Goal: Task Accomplishment & Management: Complete application form

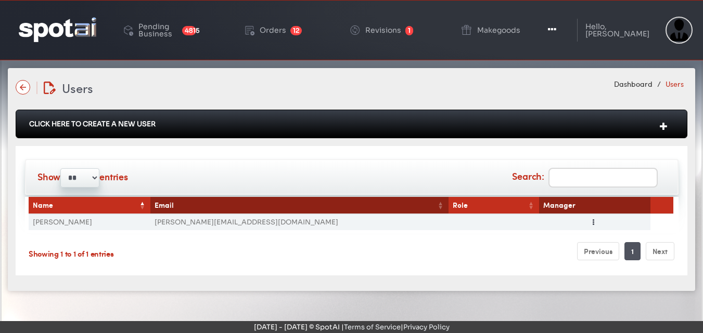
click at [39, 31] on img at bounding box center [58, 29] width 78 height 24
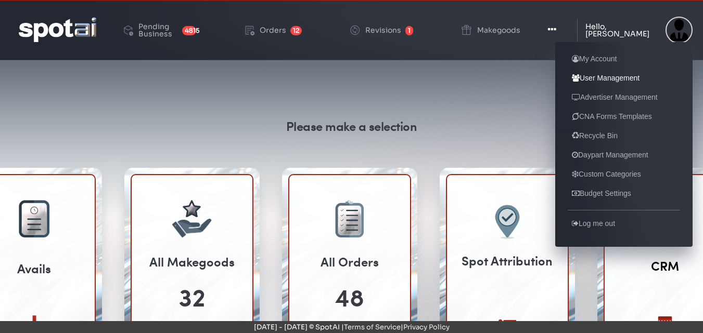
click at [595, 79] on link "User Management" at bounding box center [605, 78] width 76 height 12
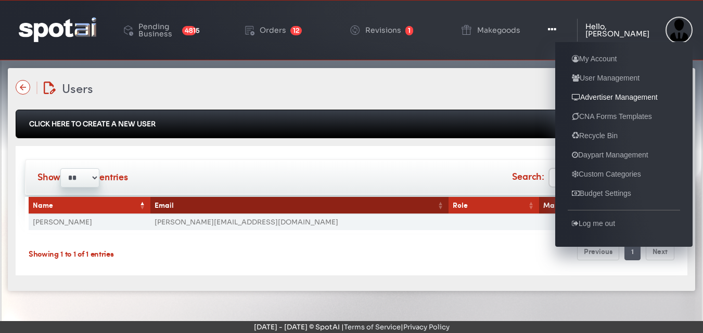
click at [596, 95] on link "Advertiser Management" at bounding box center [614, 97] width 94 height 12
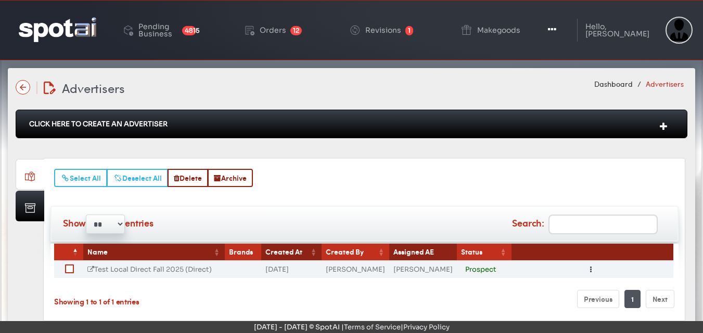
click at [150, 267] on link "Test Local Direct Fall 2025 (Direct)" at bounding box center [149, 269] width 124 height 9
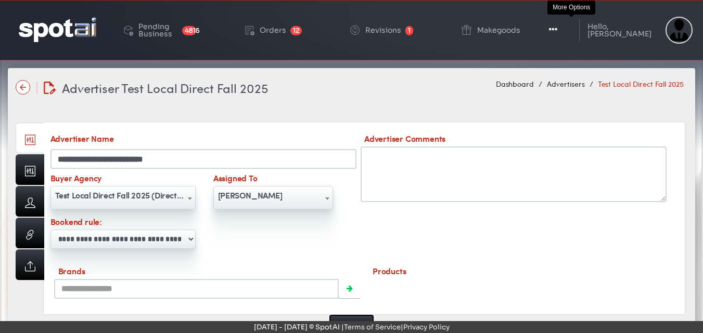
click at [557, 26] on icon "button" at bounding box center [553, 29] width 8 height 10
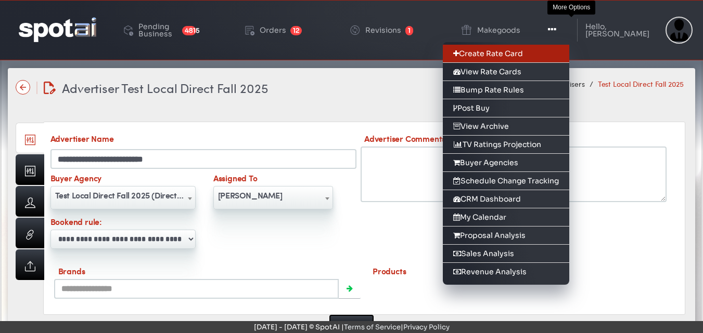
click at [494, 56] on link "Create Rate Card" at bounding box center [506, 54] width 126 height 18
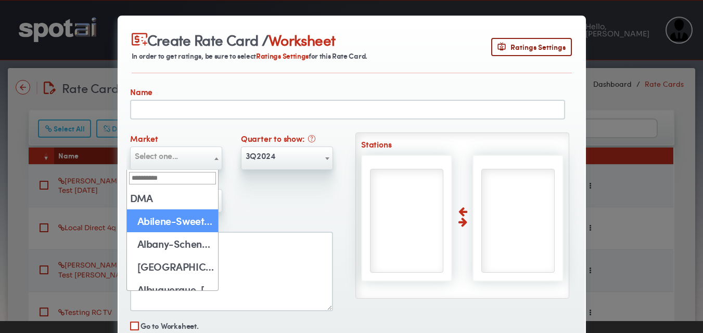
click at [214, 158] on b at bounding box center [216, 159] width 4 height 3
click at [607, 51] on div "Create Rate Card / Worksheet In order to get ratings, be sure to select Ratings…" at bounding box center [351, 166] width 703 height 333
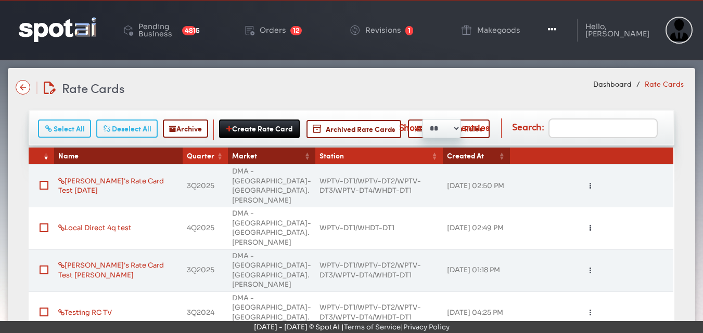
click at [47, 36] on img at bounding box center [58, 29] width 78 height 24
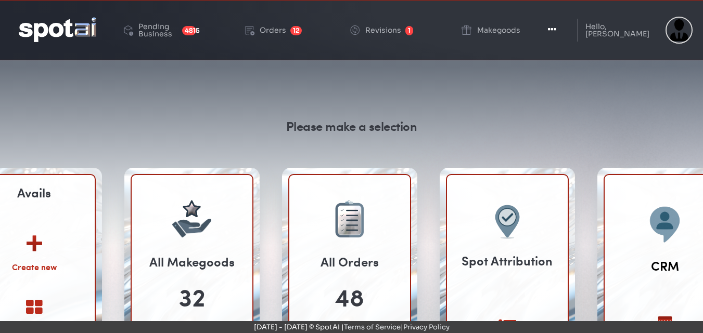
click at [33, 255] on img at bounding box center [34, 240] width 56 height 41
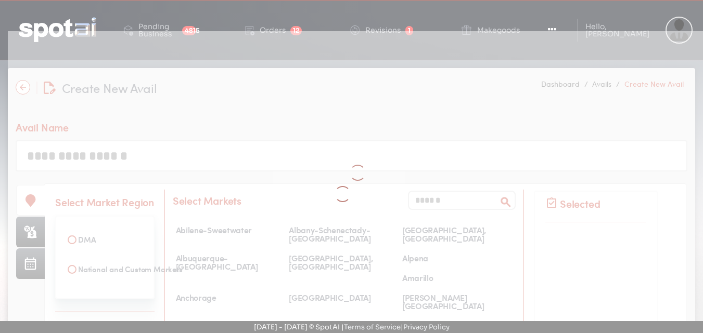
select select
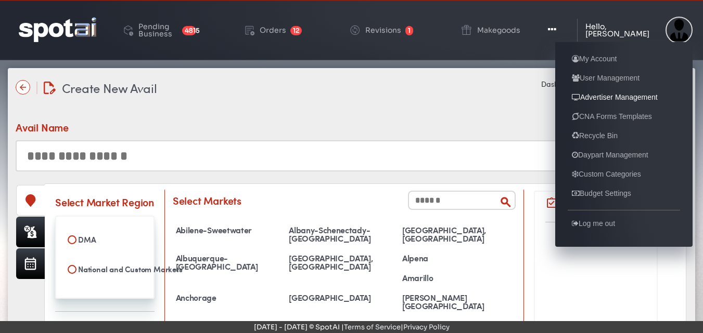
click at [589, 94] on link "Advertiser Management" at bounding box center [614, 97] width 94 height 12
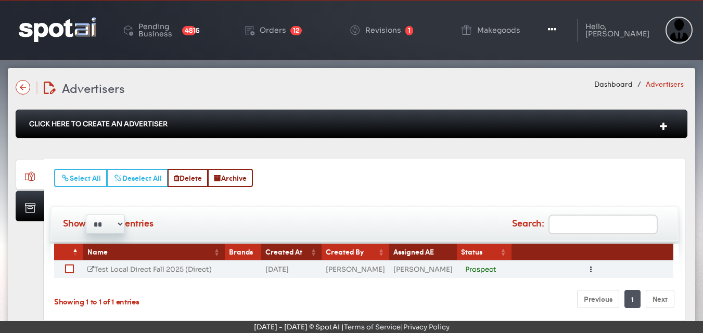
click at [145, 266] on link "Test Local Direct Fall 2025 (Direct)" at bounding box center [149, 269] width 124 height 9
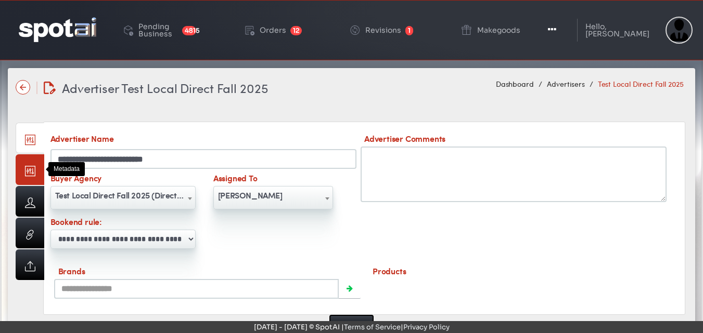
click at [27, 173] on link at bounding box center [30, 169] width 29 height 31
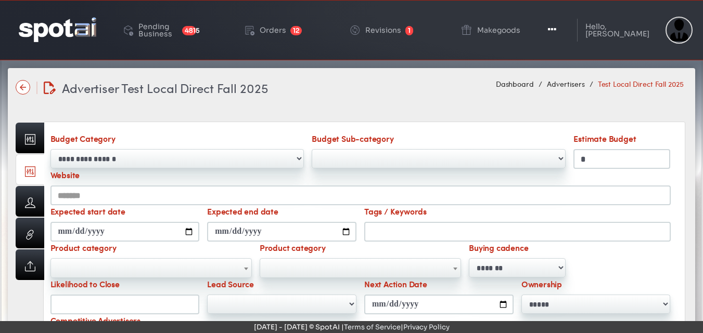
click at [102, 304] on input "Likelihood to Close" at bounding box center [124, 305] width 149 height 20
click button "Submit" at bounding box center [0, 0] width 0 height 0
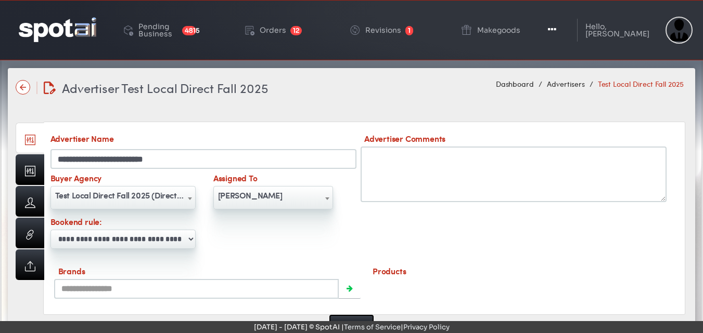
click at [53, 35] on img at bounding box center [58, 29] width 78 height 24
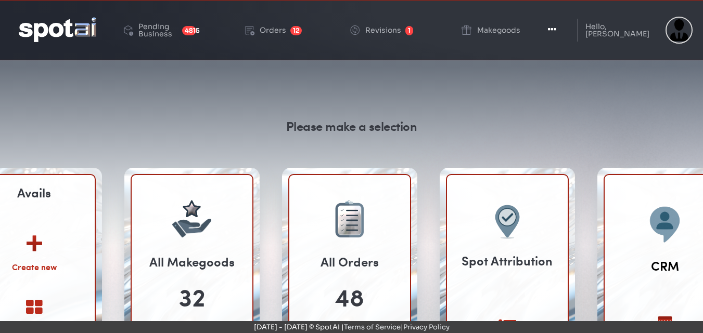
click at [38, 242] on img at bounding box center [34, 240] width 56 height 41
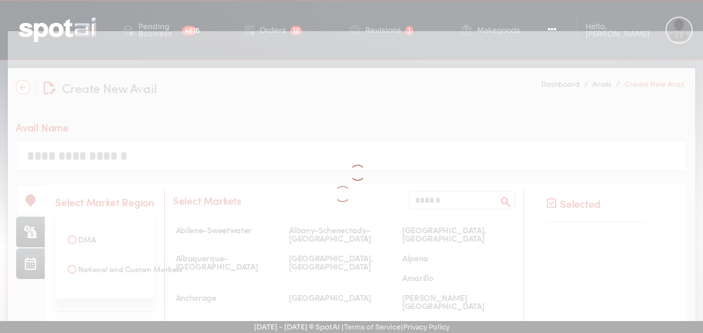
select select
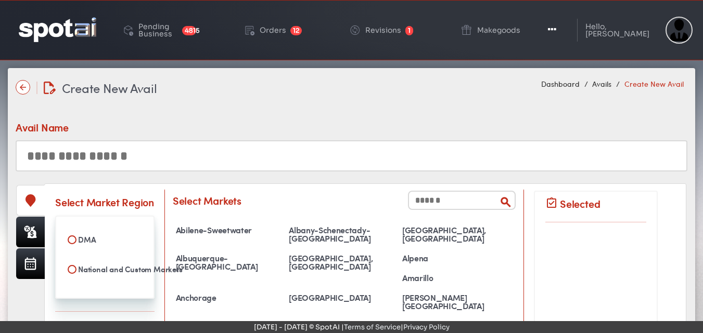
click at [430, 205] on input "text" at bounding box center [462, 200] width 108 height 19
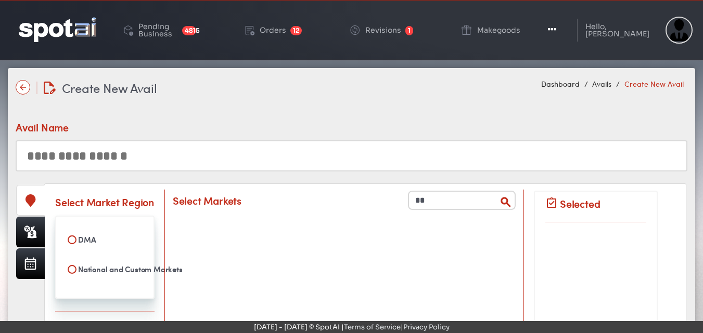
type input "*"
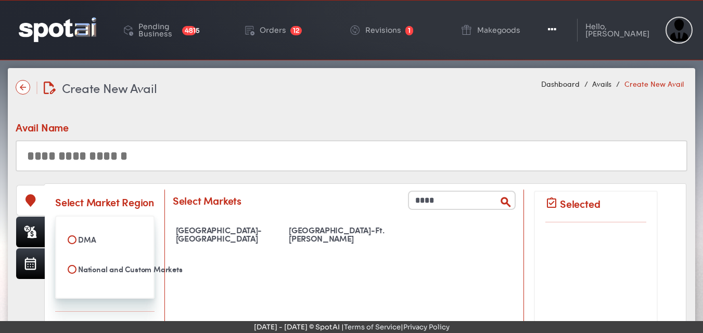
type input "****"
drag, startPoint x: 308, startPoint y: 224, endPoint x: 307, endPoint y: 237, distance: 12.5
click at [307, 237] on div "[GEOGRAPHIC_DATA]-Ft. [PERSON_NAME]" at bounding box center [342, 234] width 113 height 23
select select "**********"
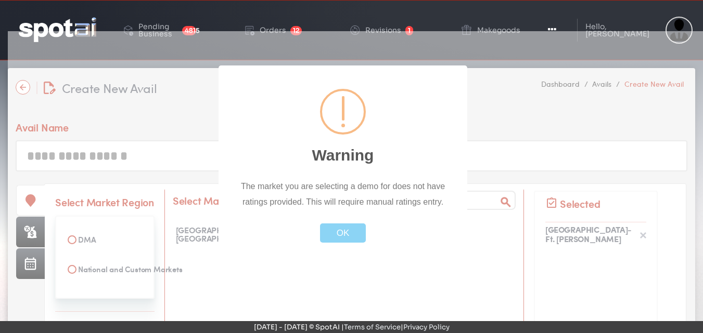
scroll to position [5062, 0]
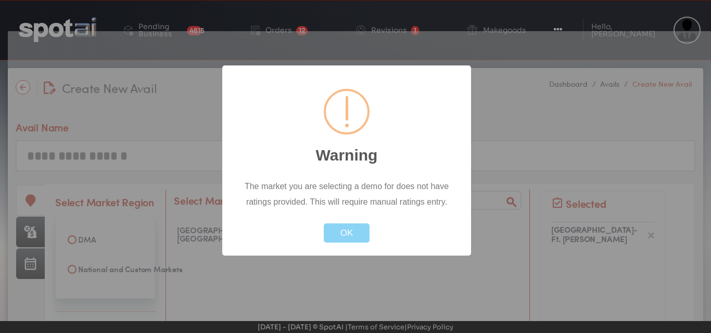
click at [307, 237] on div "Close OK" at bounding box center [346, 226] width 223 height 33
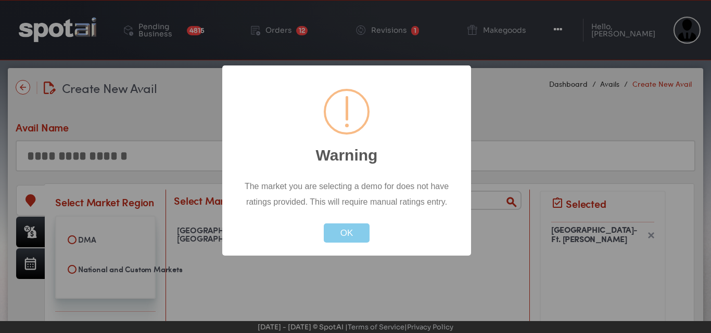
click at [340, 235] on button "OK" at bounding box center [347, 233] width 46 height 19
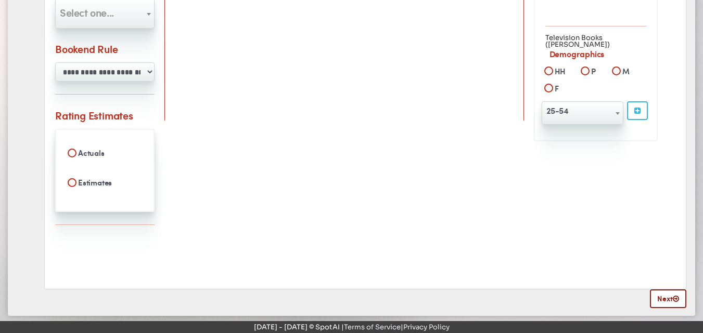
scroll to position [351, 0]
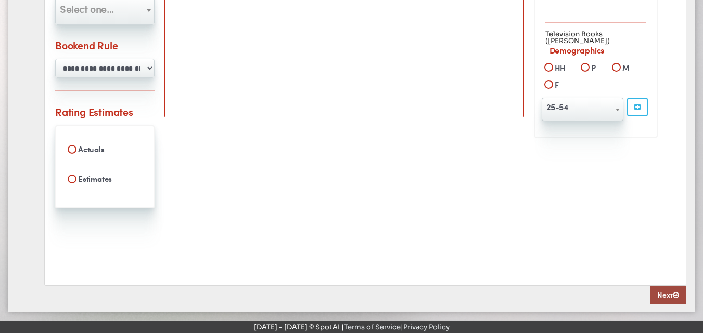
click at [665, 300] on link "Next" at bounding box center [668, 295] width 36 height 19
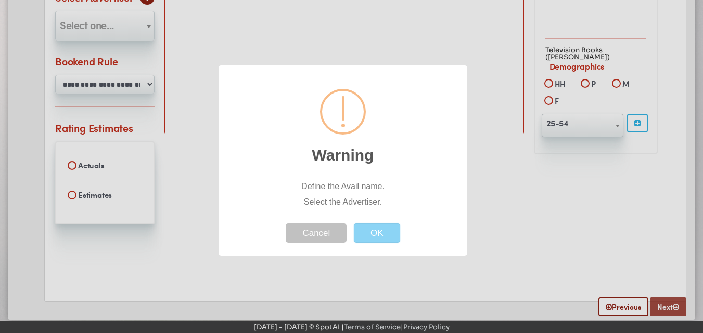
scroll to position [0, 0]
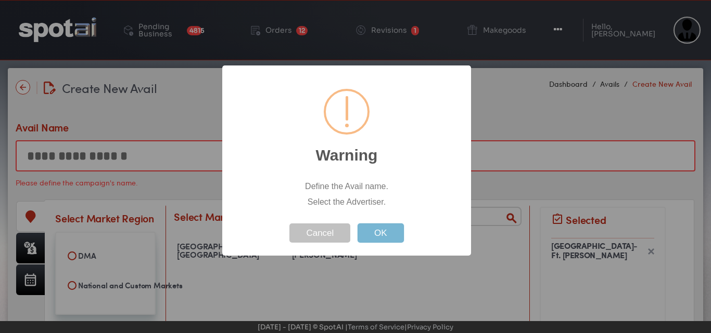
click at [397, 240] on button "OK" at bounding box center [380, 233] width 46 height 19
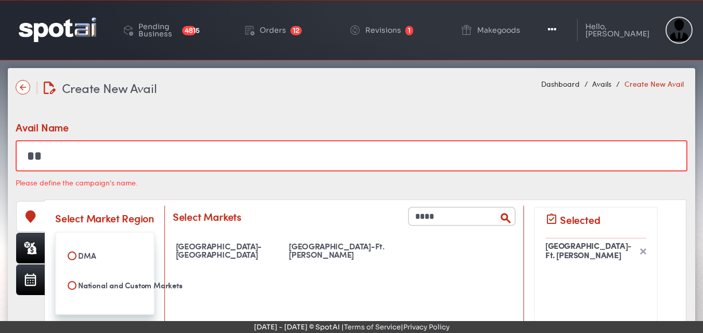
type input "*"
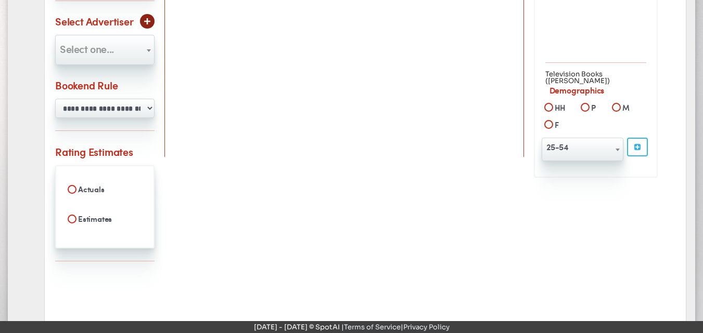
scroll to position [352, 0]
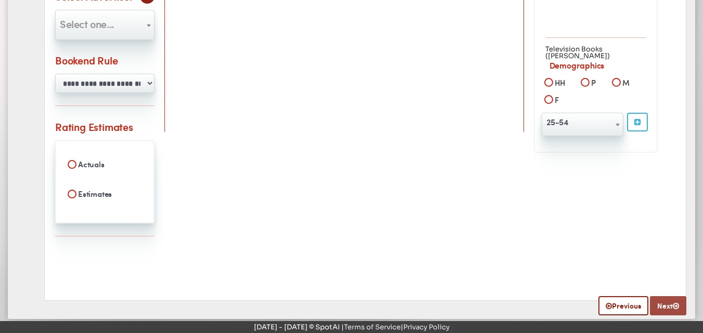
type input "**********"
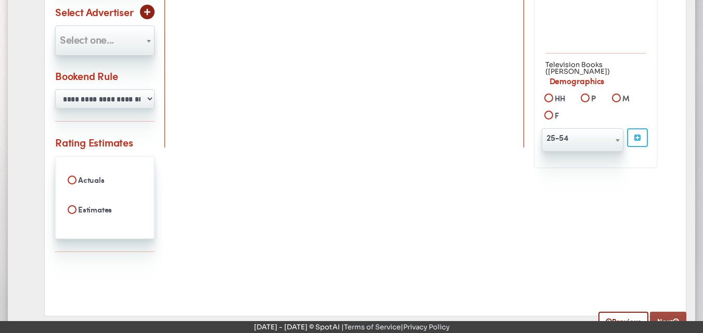
click at [655, 312] on link "Next" at bounding box center [668, 321] width 36 height 19
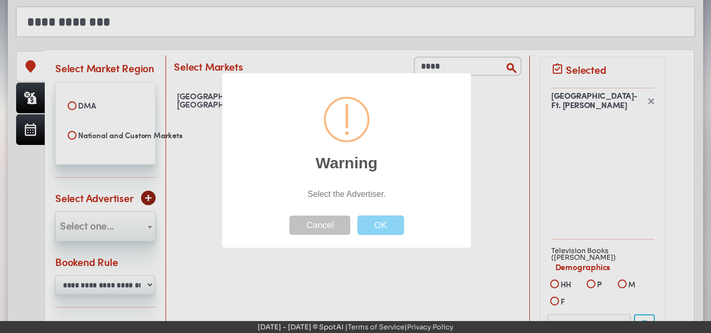
scroll to position [0, 0]
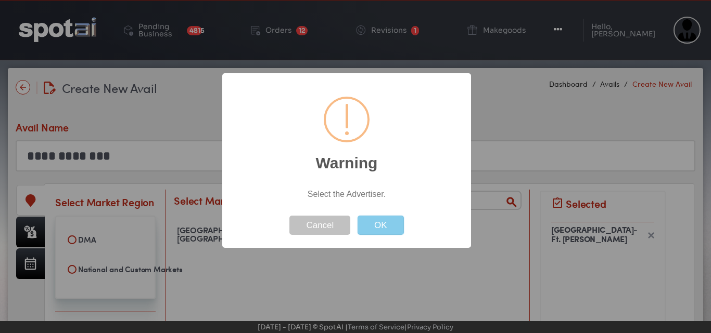
click at [393, 225] on button "OK" at bounding box center [380, 225] width 46 height 19
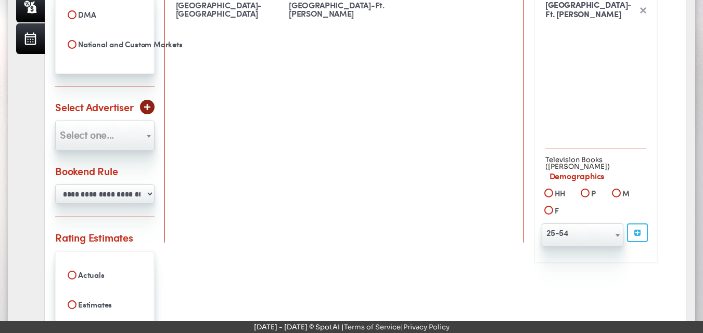
scroll to position [211, 0]
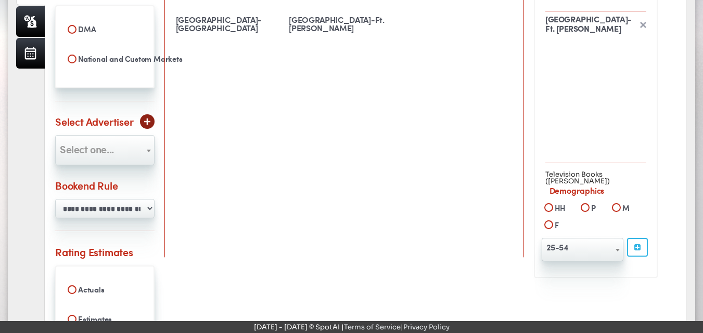
click at [149, 145] on span at bounding box center [149, 151] width 10 height 30
select select "***"
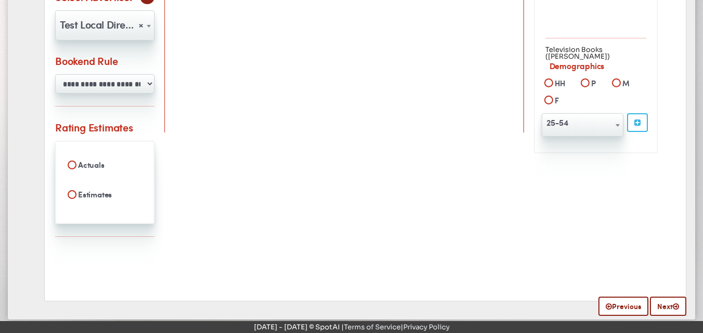
scroll to position [351, 0]
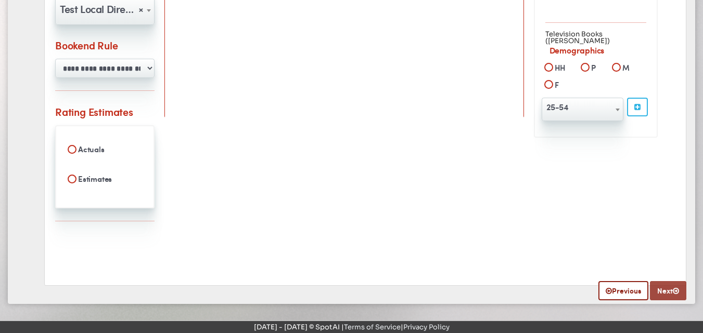
click at [664, 291] on link "Next" at bounding box center [668, 290] width 36 height 19
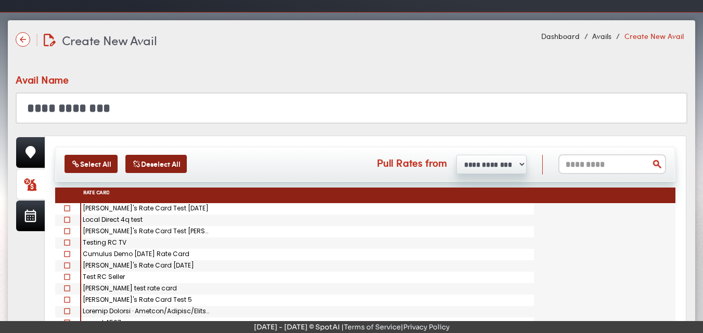
scroll to position [0, 0]
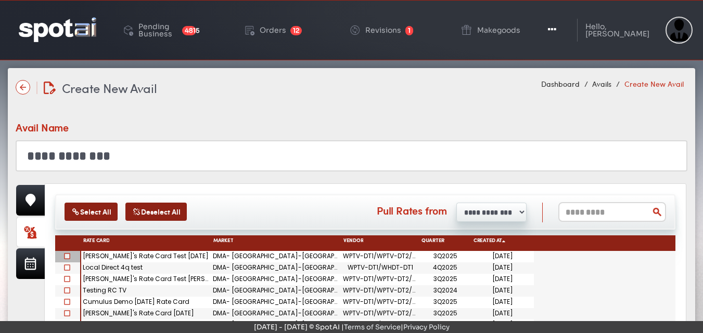
click at [66, 258] on span at bounding box center [67, 256] width 6 height 6
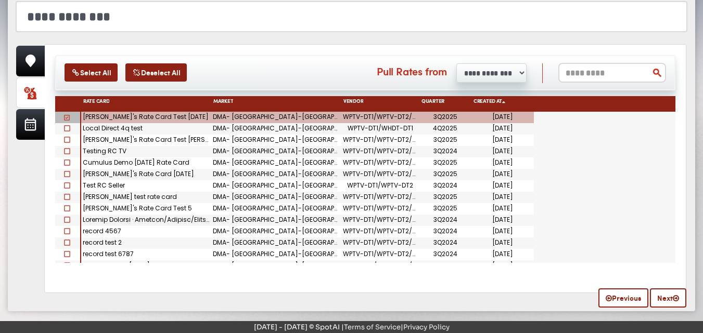
scroll to position [141, 0]
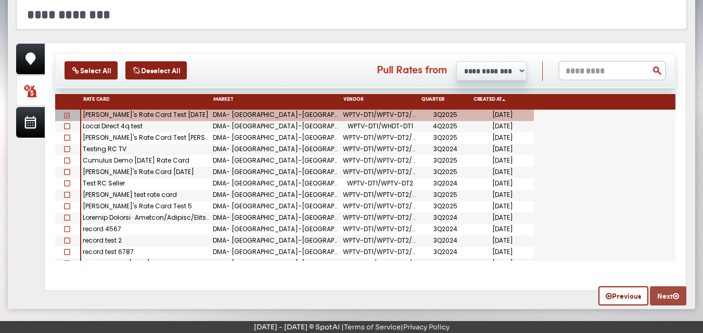
click at [661, 295] on link "Next" at bounding box center [668, 296] width 36 height 19
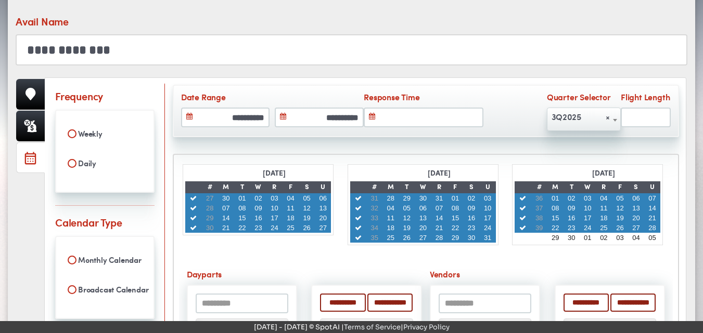
scroll to position [109, 0]
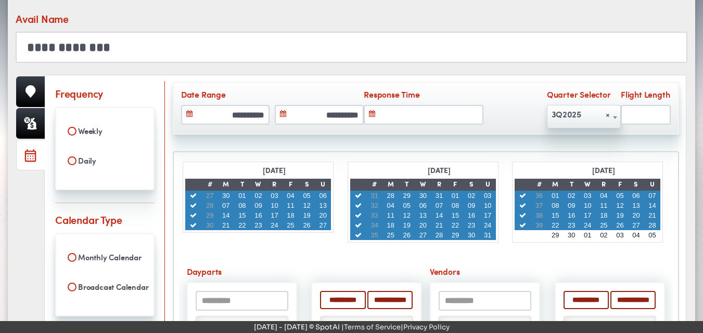
click at [355, 209] on td at bounding box center [358, 206] width 16 height 10
type input "**"
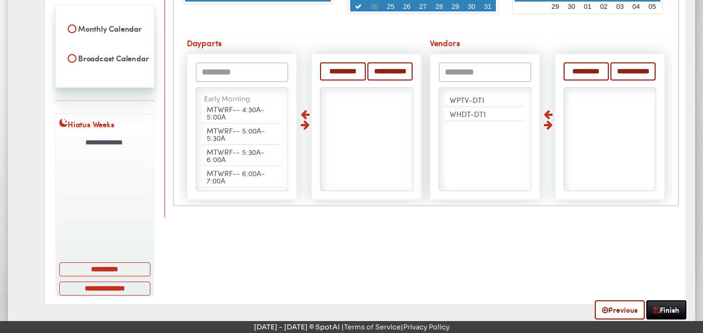
scroll to position [341, 0]
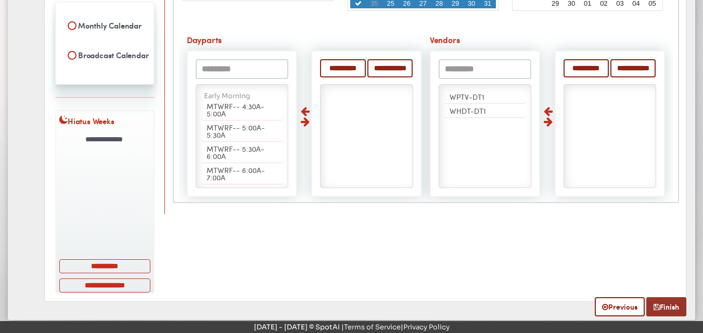
click at [666, 298] on link "Finish" at bounding box center [666, 307] width 40 height 19
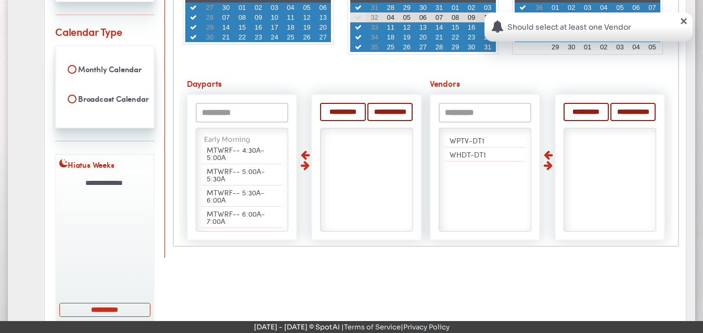
scroll to position [290, 0]
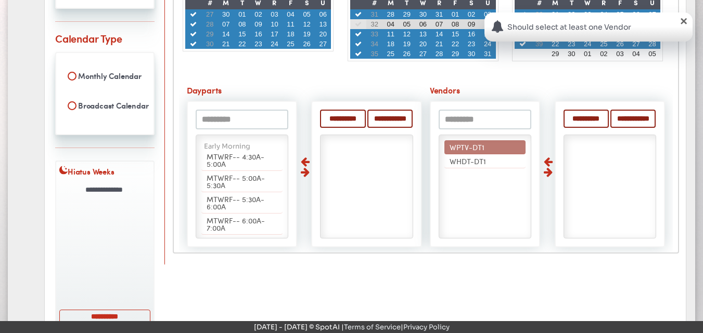
click at [453, 147] on span "WPTV-DT1" at bounding box center [466, 147] width 35 height 10
select select "**"
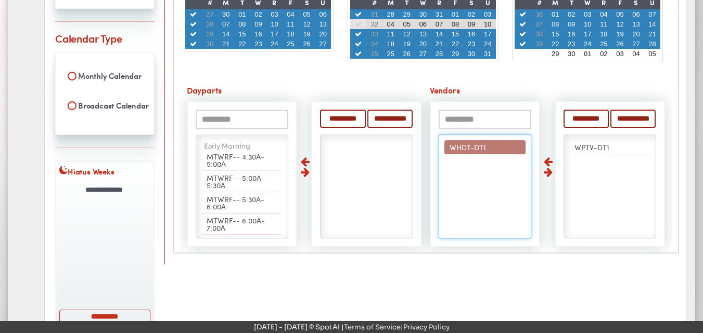
click at [456, 152] on li "WHDT-DT1" at bounding box center [485, 147] width 82 height 14
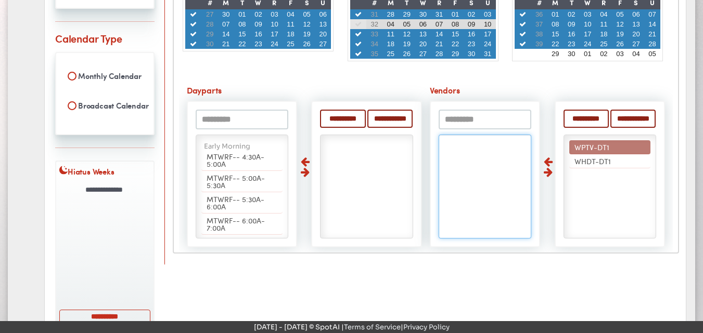
scroll to position [366, 0]
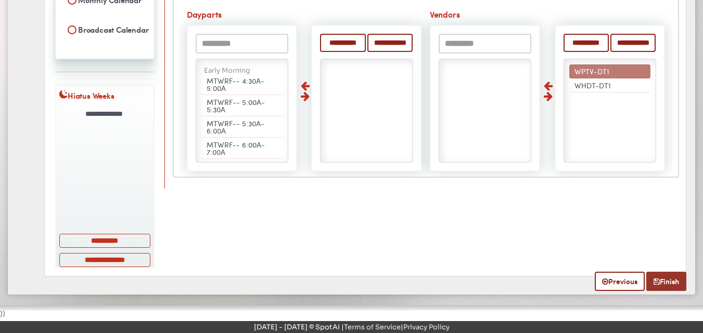
click at [668, 276] on link "Finish" at bounding box center [666, 281] width 40 height 19
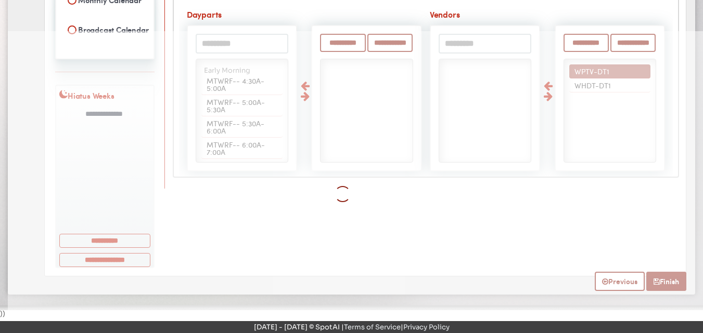
select select
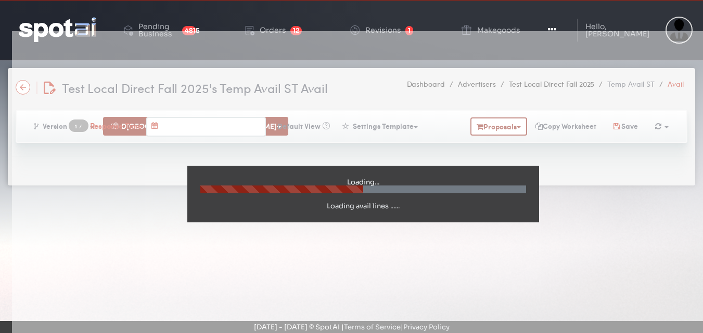
click at [56, 24] on img at bounding box center [58, 29] width 78 height 24
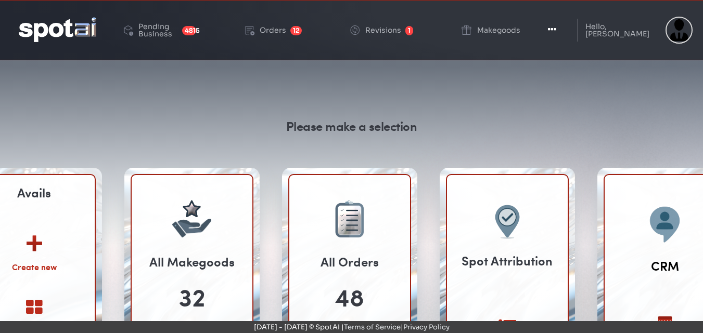
click at [25, 250] on img at bounding box center [34, 240] width 56 height 41
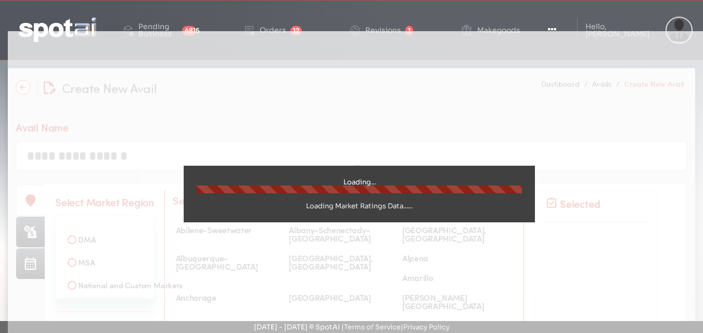
select select
